Goal: Task Accomplishment & Management: Use online tool/utility

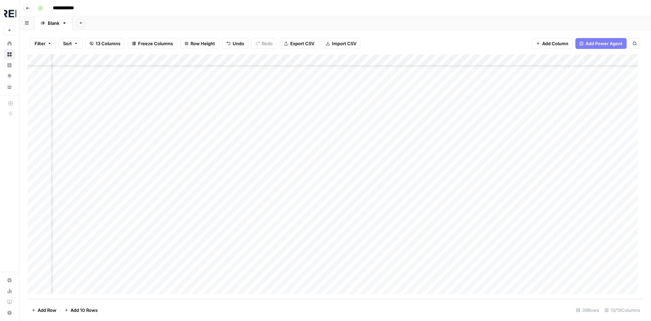
scroll to position [233, 66]
click at [440, 276] on div "Add Column" at bounding box center [335, 176] width 616 height 244
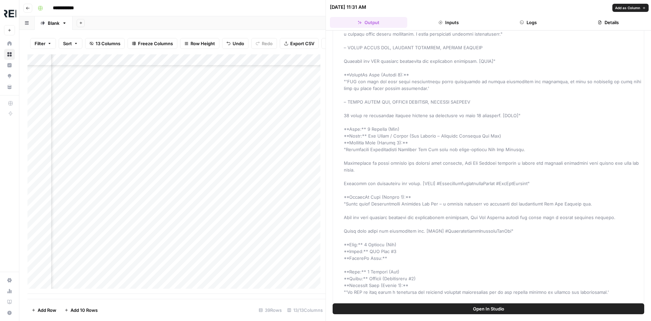
scroll to position [136, 0]
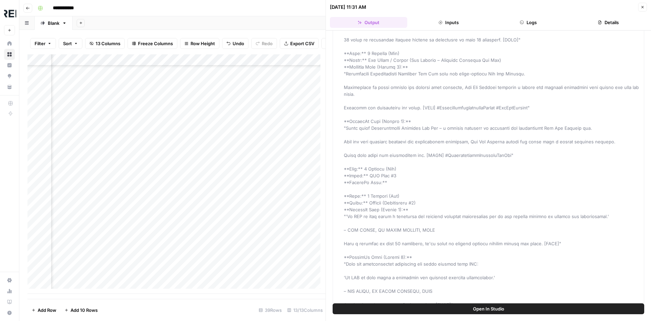
click at [455, 307] on button "Open In Studio" at bounding box center [489, 308] width 312 height 11
click at [263, 247] on div "Add Column" at bounding box center [176, 173] width 298 height 239
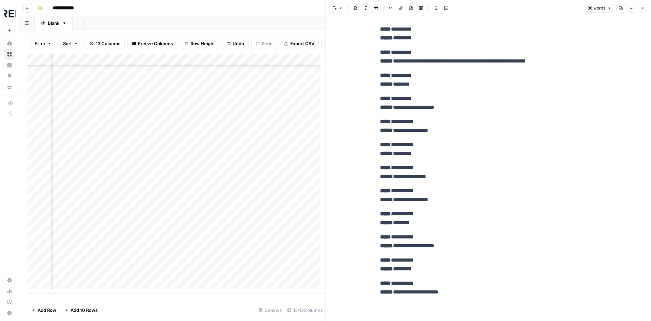
scroll to position [233, 335]
click at [170, 246] on div "Add Column" at bounding box center [176, 173] width 298 height 239
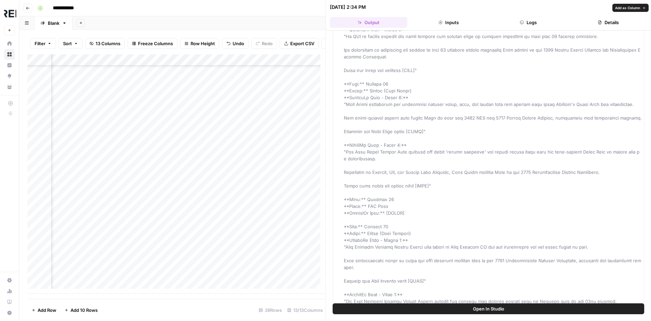
scroll to position [905, 0]
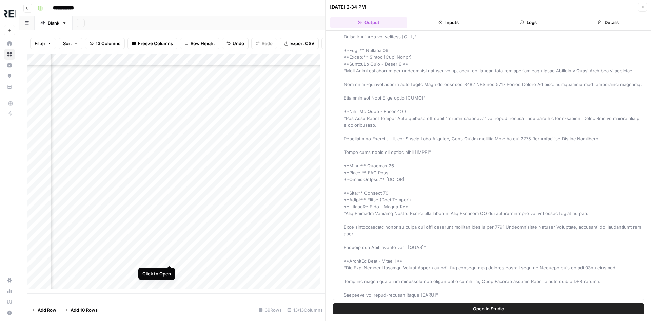
click at [169, 260] on div "Add Column" at bounding box center [176, 173] width 298 height 239
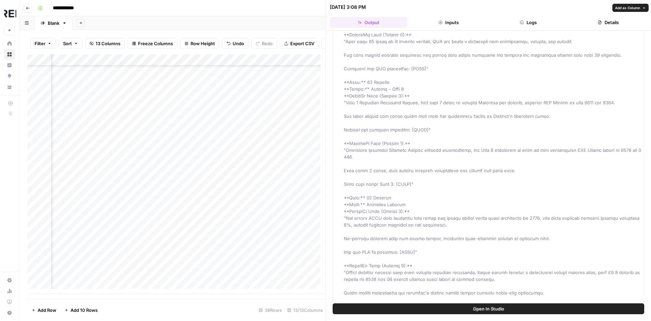
scroll to position [973, 0]
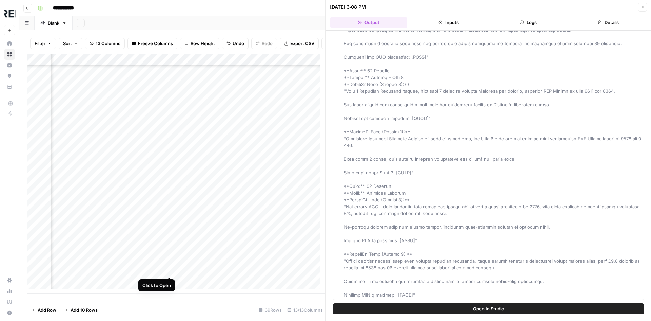
click at [168, 271] on div "Add Column" at bounding box center [176, 173] width 298 height 239
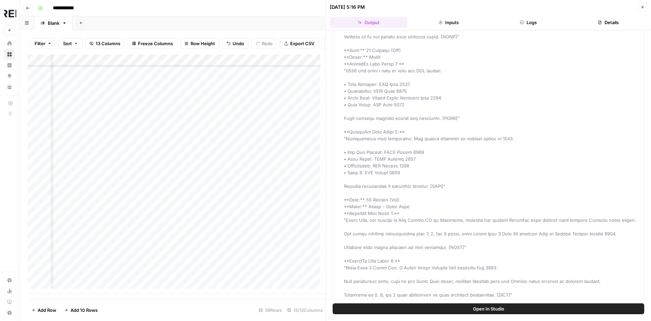
scroll to position [238, 335]
click at [168, 273] on div "Add Column" at bounding box center [176, 173] width 298 height 239
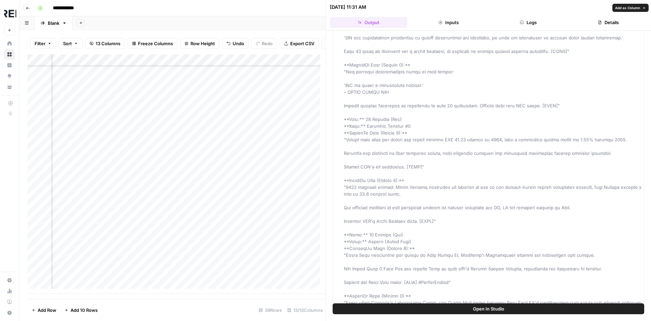
scroll to position [980, 0]
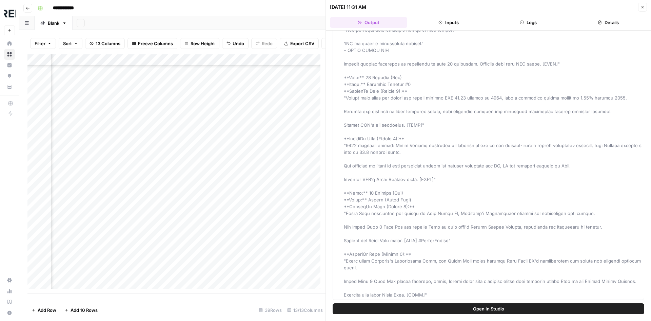
drag, startPoint x: 640, startPoint y: 7, endPoint x: 618, endPoint y: 44, distance: 42.8
click at [640, 7] on button "Close" at bounding box center [642, 7] width 9 height 9
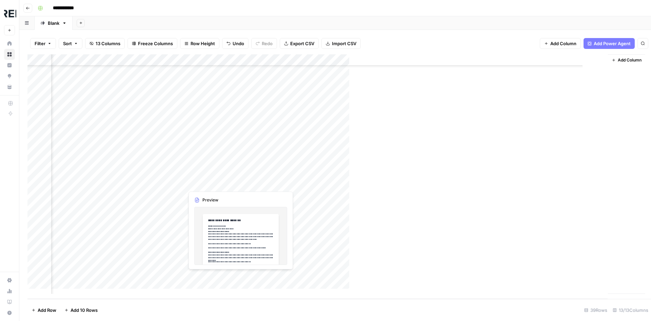
scroll to position [233, 317]
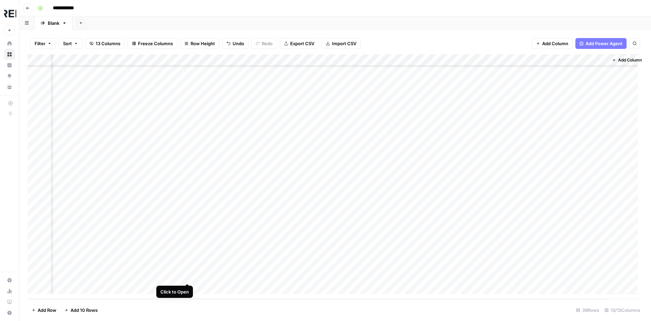
click at [188, 276] on div "Add Column" at bounding box center [335, 176] width 616 height 244
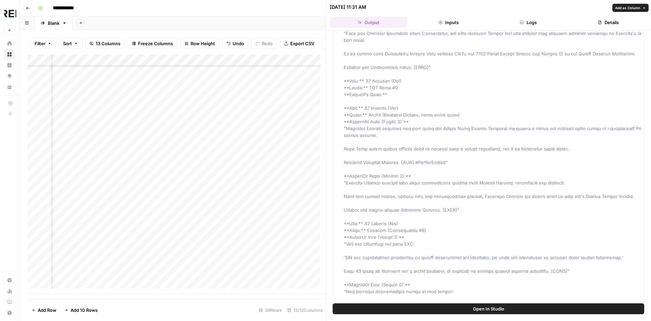
scroll to position [709, 0]
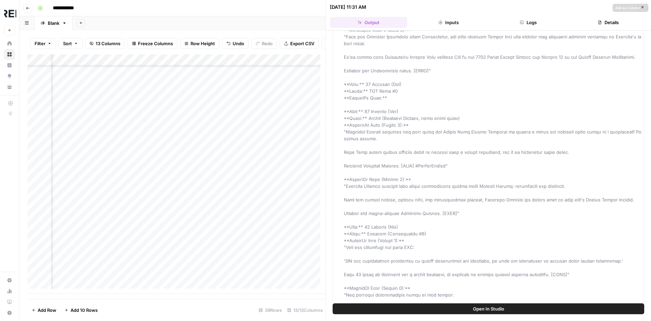
drag, startPoint x: 491, startPoint y: 216, endPoint x: 339, endPoint y: 118, distance: 180.5
copy span "**Date:** [DATE] (Fri) **Theme:** Brands (Highland Reserve, with brand story) *…"
click at [644, 9] on button "Close" at bounding box center [642, 7] width 9 height 9
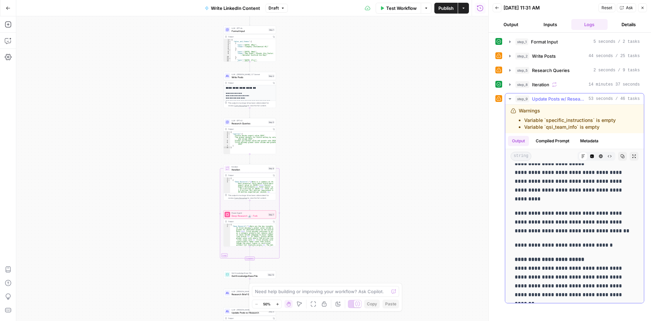
scroll to position [1899, 0]
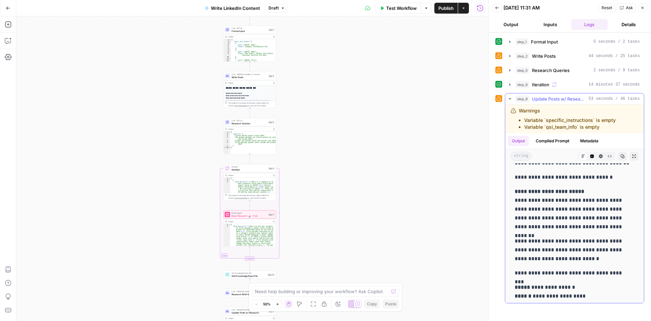
click at [547, 221] on p "**********" at bounding box center [572, 209] width 115 height 44
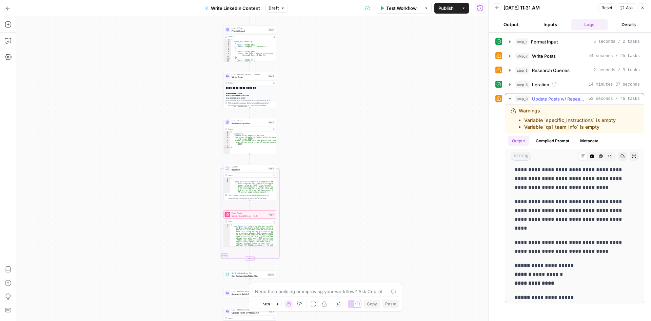
scroll to position [367, 0]
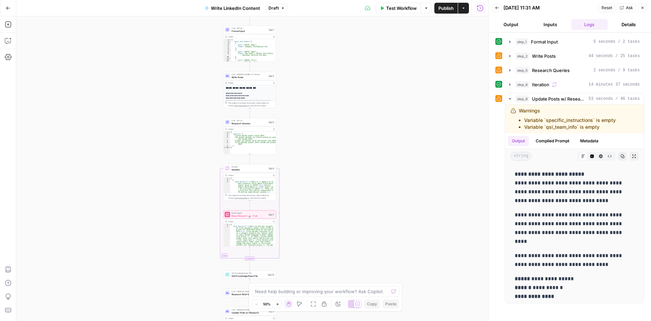
click at [421, 198] on div "**********" at bounding box center [252, 168] width 472 height 304
